Goal: Find specific page/section: Find specific page/section

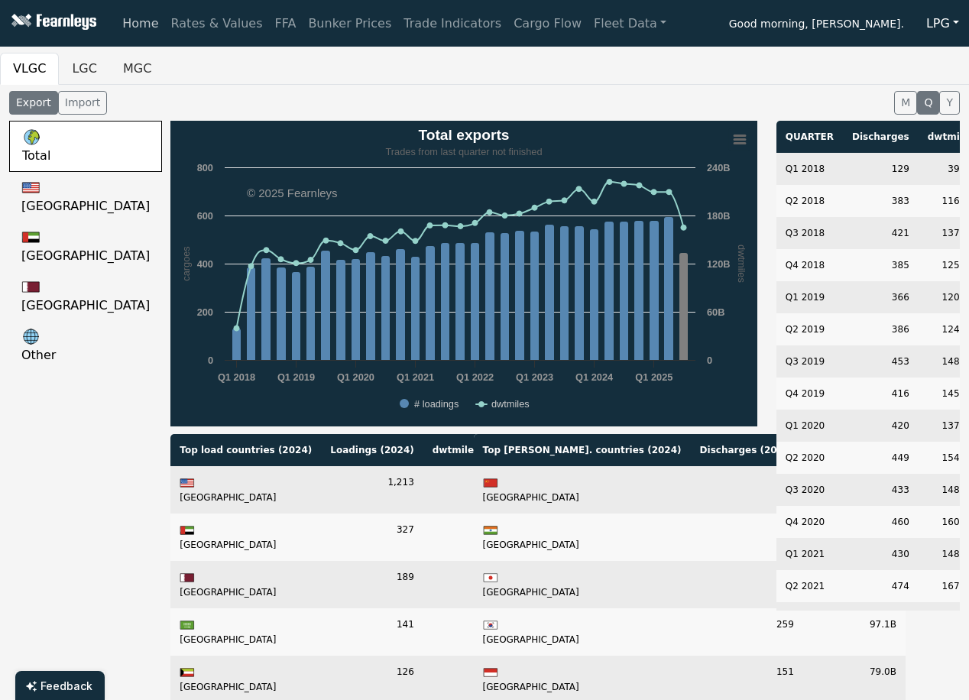
click at [154, 25] on link "Home" at bounding box center [140, 23] width 48 height 31
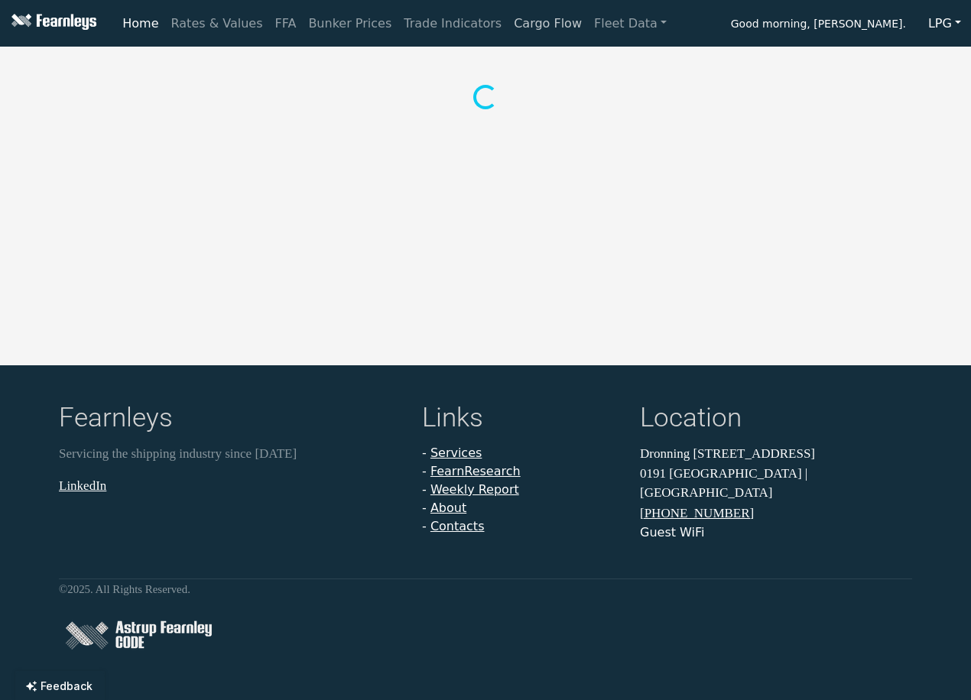
click at [508, 30] on link "Cargo Flow" at bounding box center [548, 23] width 80 height 31
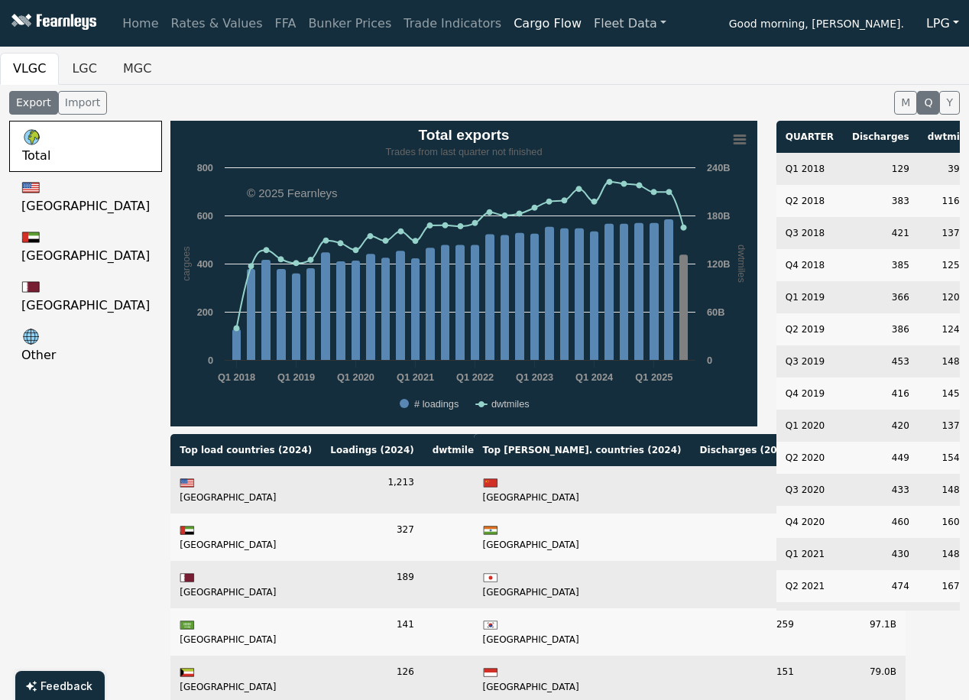
click at [588, 26] on link "Fleet Data" at bounding box center [630, 23] width 85 height 31
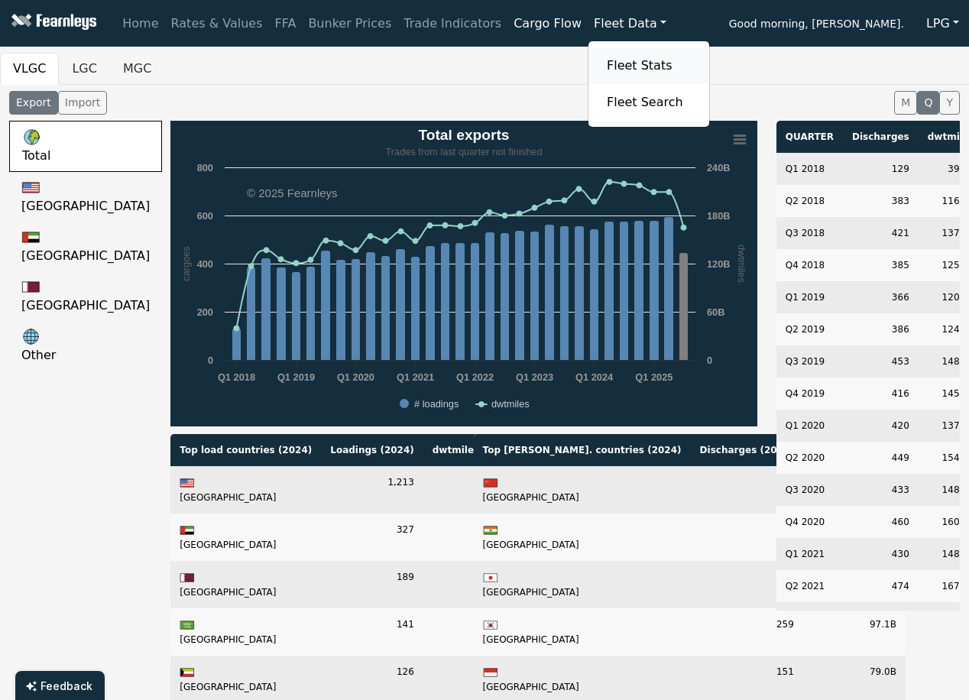
click at [601, 58] on link "Fleet Stats" at bounding box center [649, 65] width 96 height 31
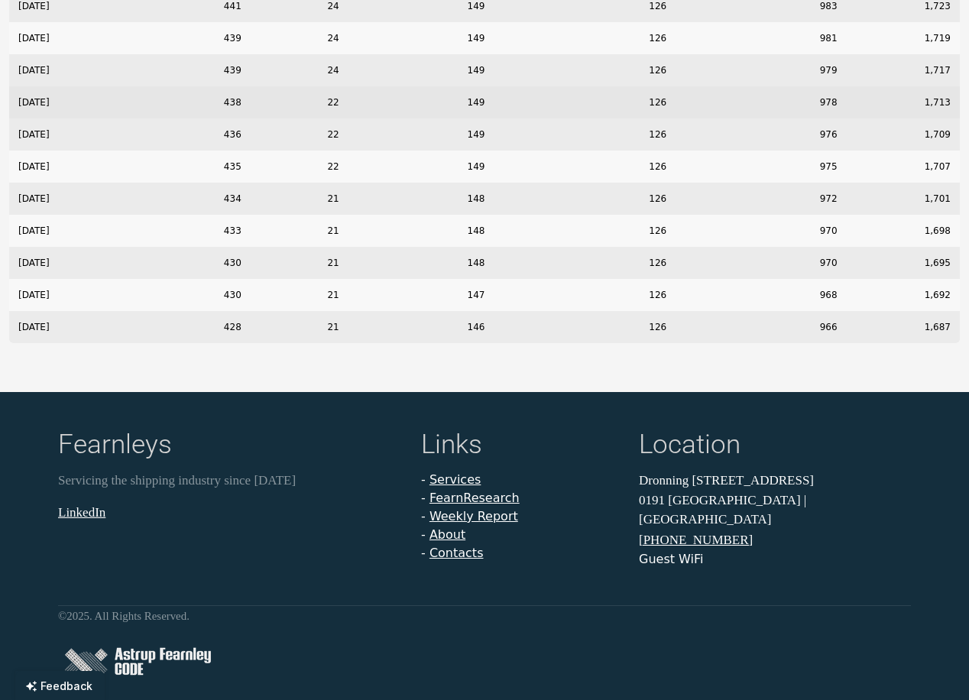
scroll to position [904, 0]
